Goal: Task Accomplishment & Management: Use online tool/utility

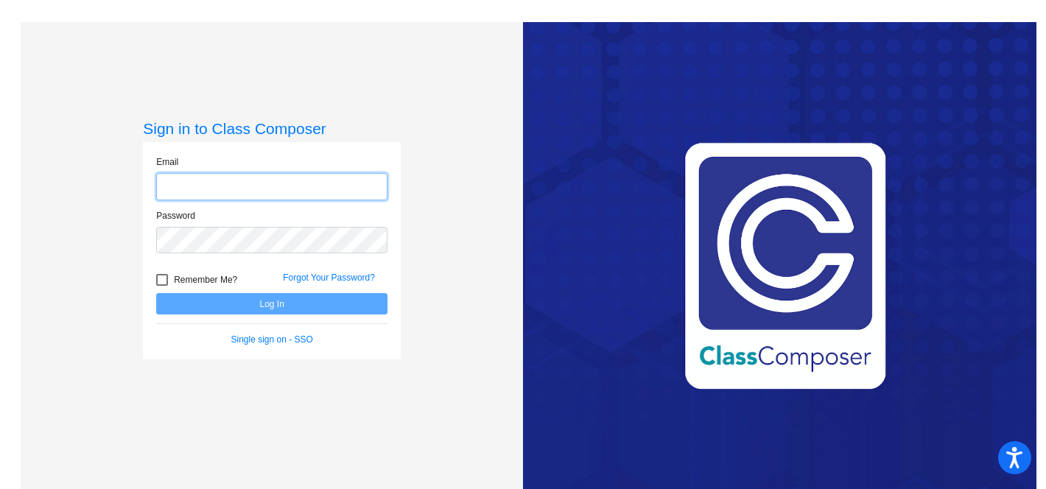
type input "[EMAIL_ADDRESS][DOMAIN_NAME]"
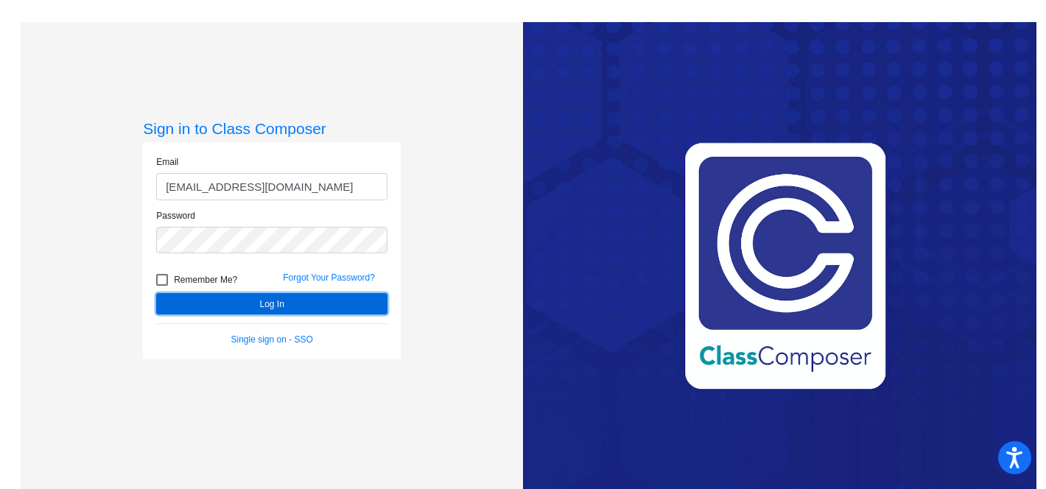
click at [299, 304] on button "Log In" at bounding box center [271, 303] width 231 height 21
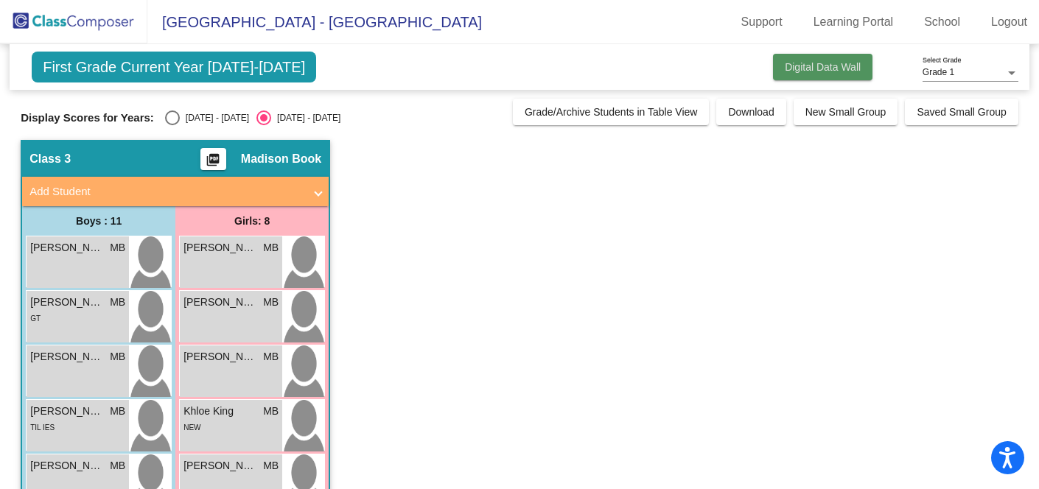
click at [839, 62] on span "Digital Data Wall" at bounding box center [822, 67] width 76 height 12
click at [169, 119] on div "Select an option" at bounding box center [172, 117] width 15 height 15
click at [172, 125] on input "[DATE] - [DATE]" at bounding box center [172, 125] width 1 height 1
radio input "true"
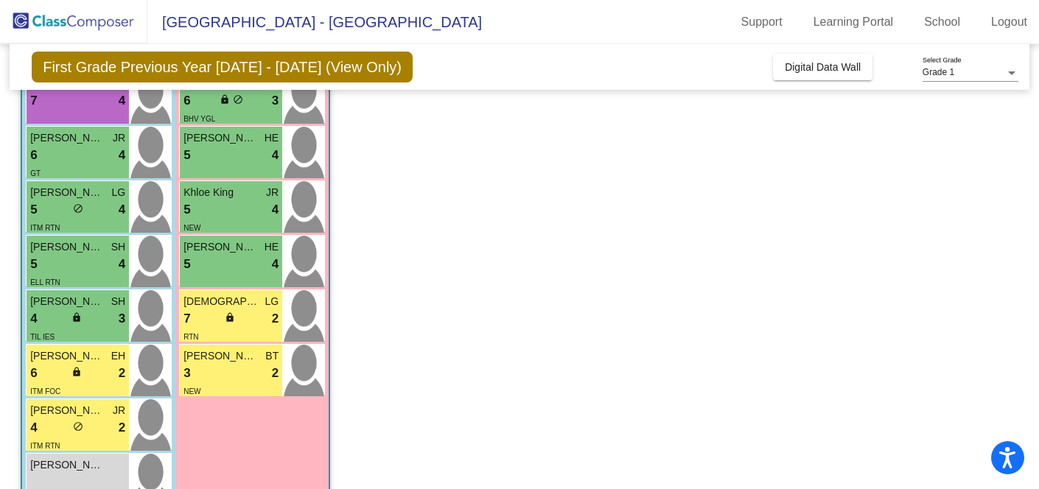
scroll to position [269, 0]
